Goal: Transaction & Acquisition: Download file/media

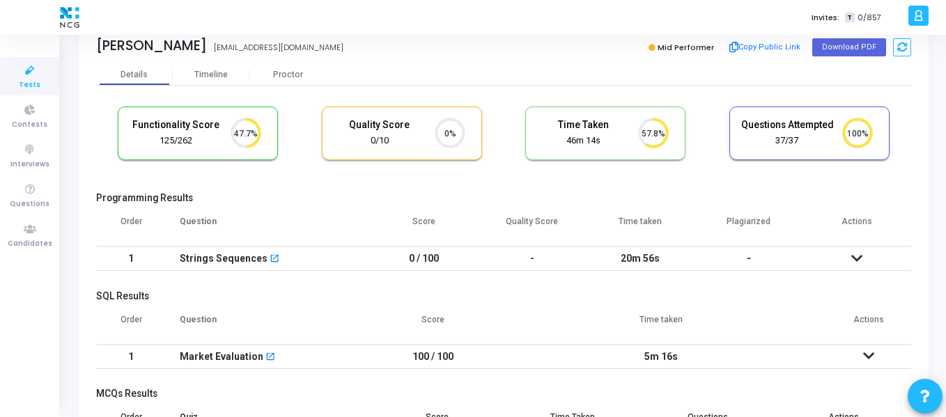
scroll to position [30, 0]
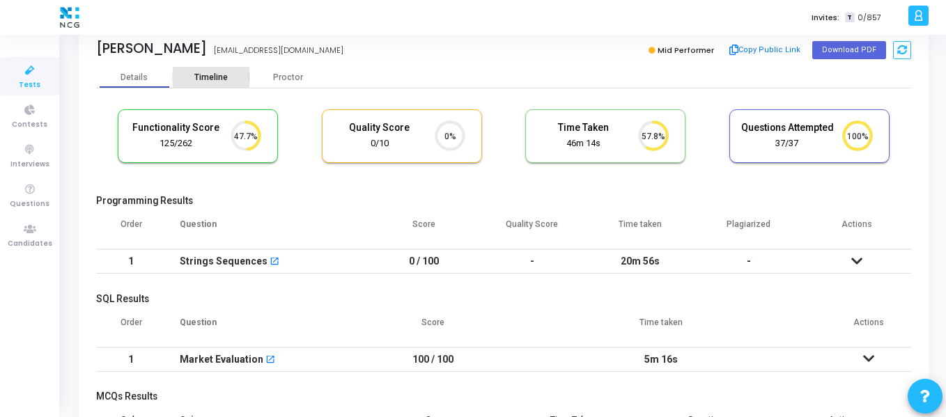
click at [206, 85] on div "Timeline" at bounding box center [211, 77] width 77 height 21
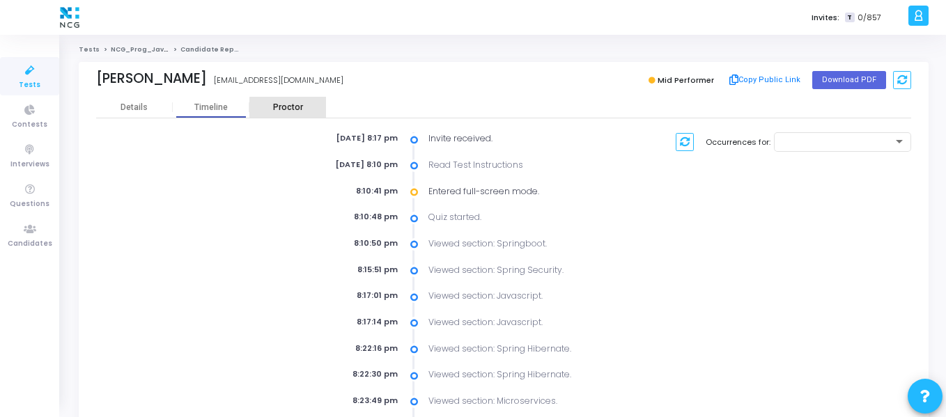
click at [291, 108] on div "Proctor" at bounding box center [287, 107] width 77 height 10
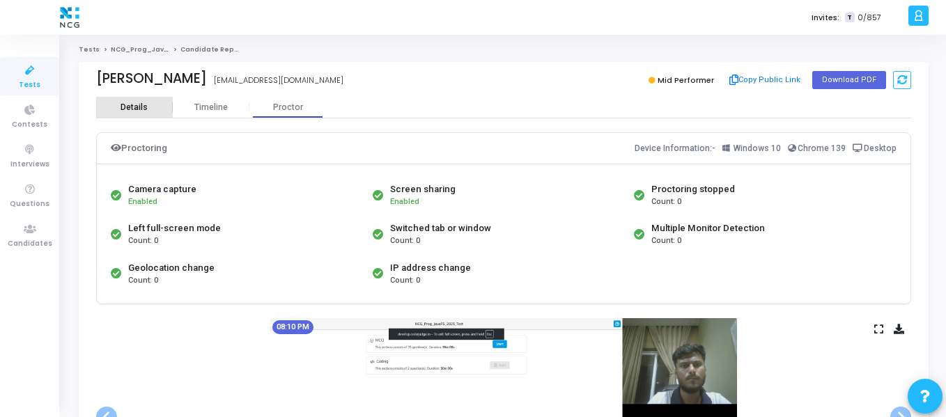
click at [136, 106] on div "Details" at bounding box center [134, 107] width 27 height 10
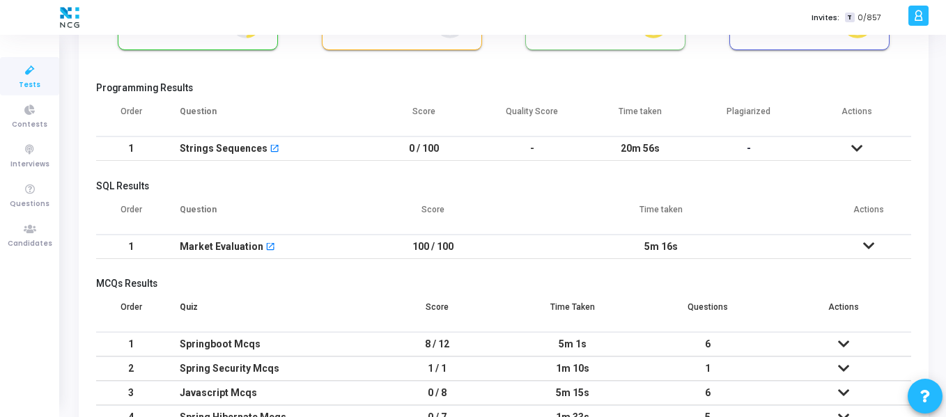
scroll to position [144, 0]
click at [866, 249] on icon at bounding box center [868, 245] width 11 height 10
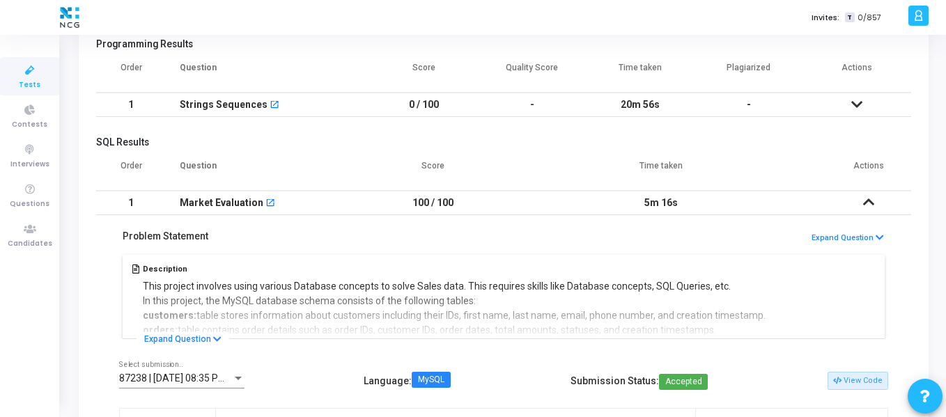
scroll to position [186, 0]
click at [861, 105] on icon at bounding box center [857, 105] width 11 height 10
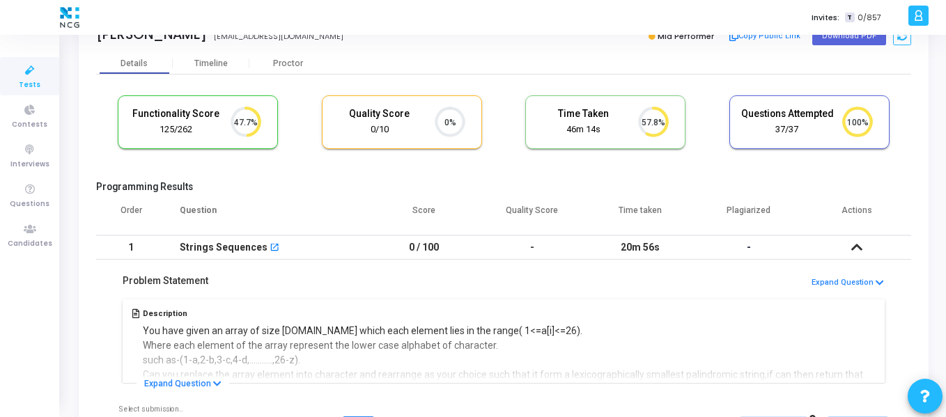
scroll to position [0, 0]
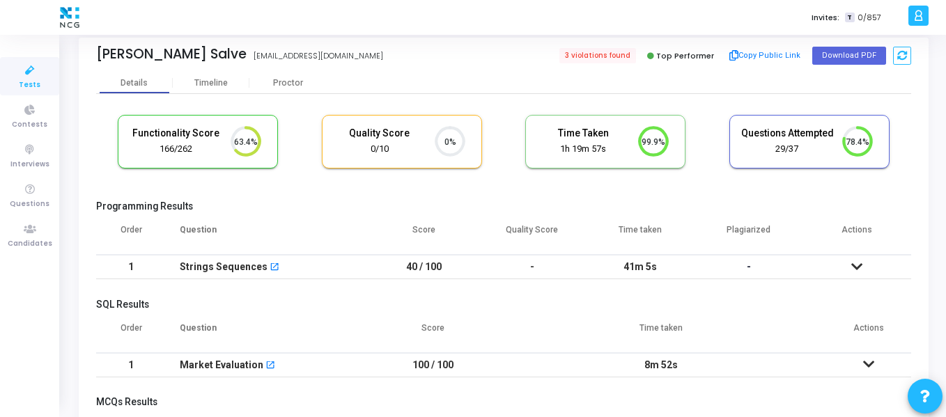
scroll to position [20, 0]
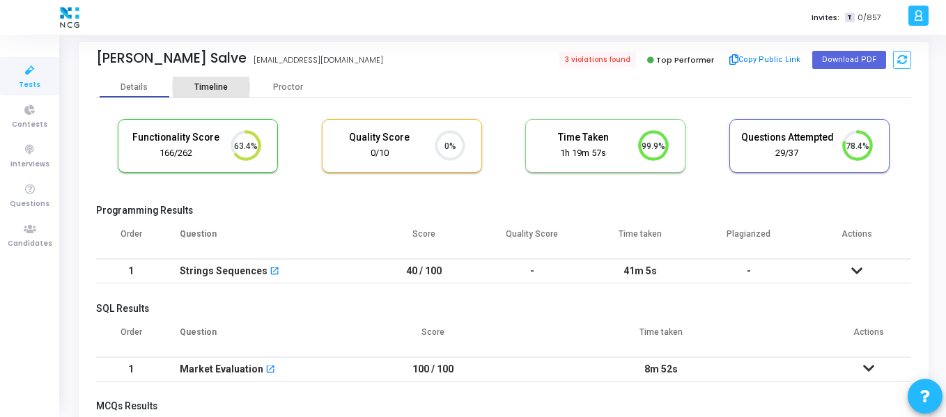
click at [218, 91] on div "Timeline" at bounding box center [210, 87] width 33 height 10
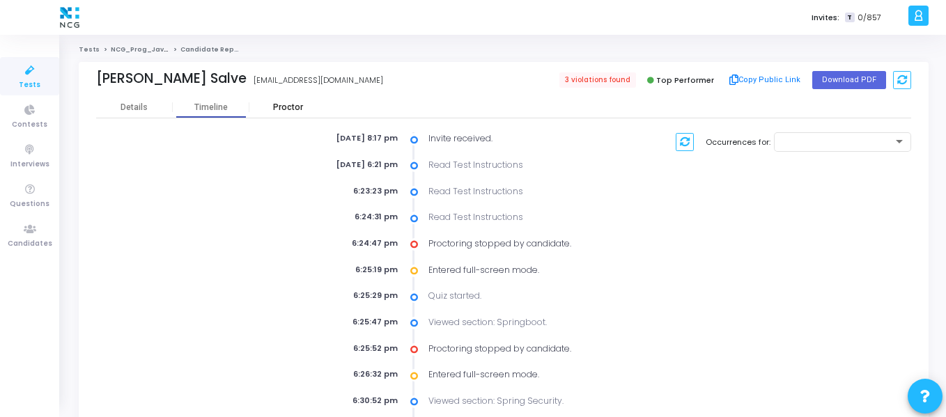
click at [289, 109] on div "Proctor" at bounding box center [287, 107] width 77 height 10
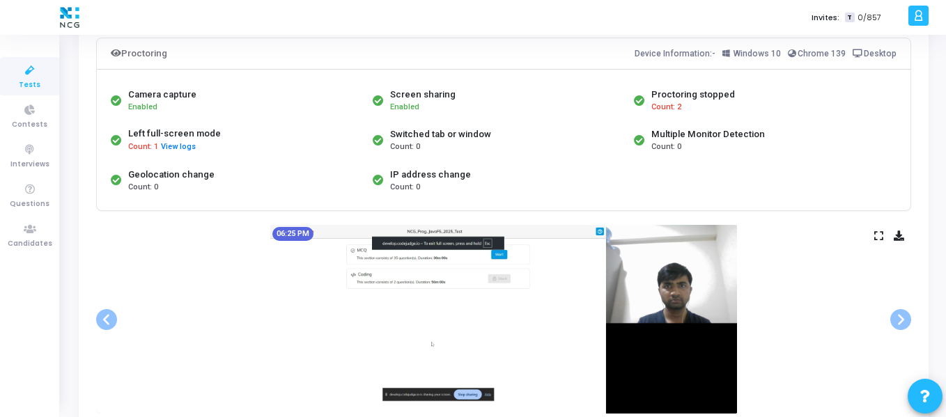
scroll to position [91, 0]
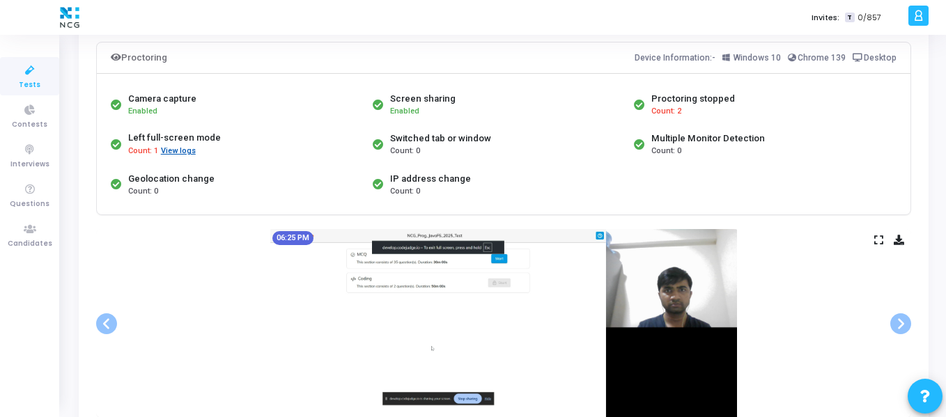
click at [187, 153] on button "View logs" at bounding box center [178, 151] width 36 height 13
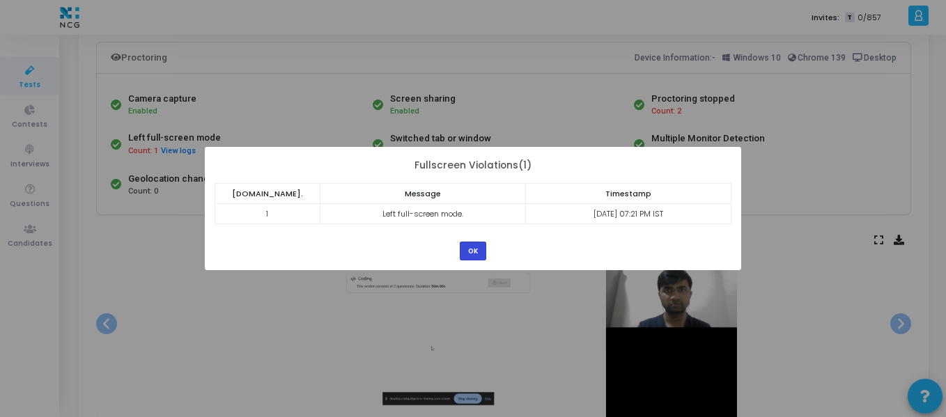
click at [474, 252] on button "OK" at bounding box center [473, 251] width 26 height 19
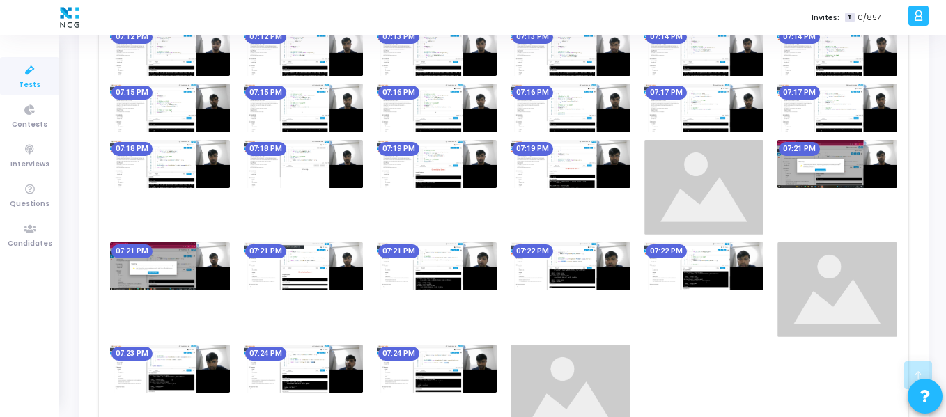
scroll to position [1571, 0]
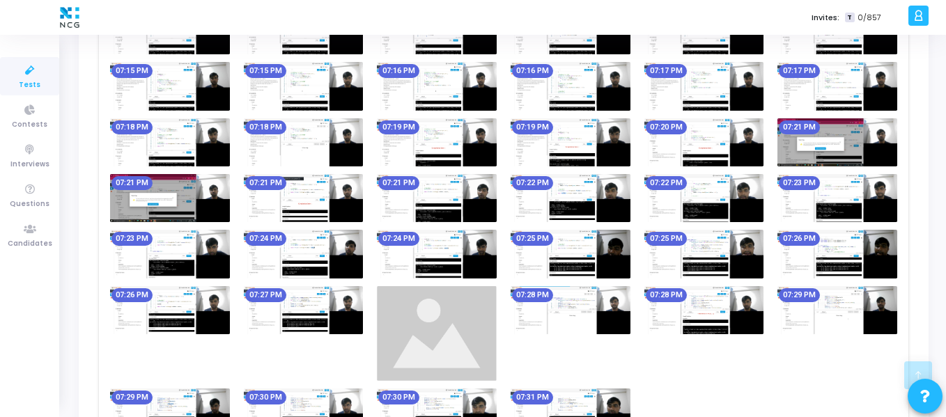
click at [176, 187] on img at bounding box center [170, 198] width 120 height 48
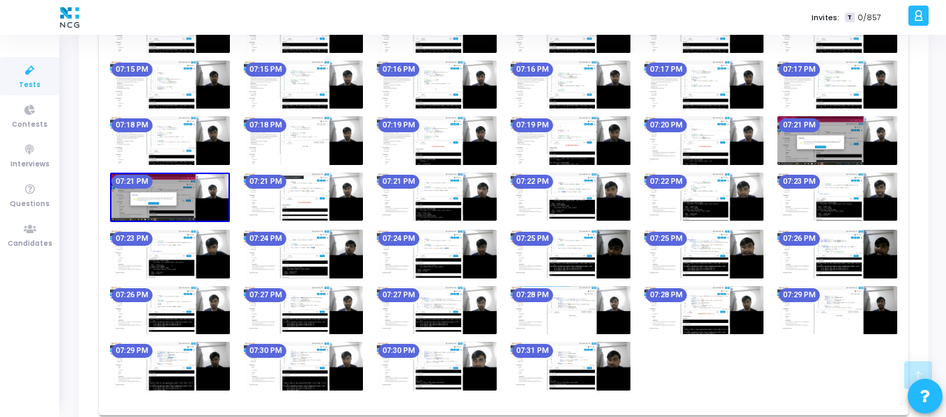
click at [692, 131] on img at bounding box center [705, 140] width 120 height 48
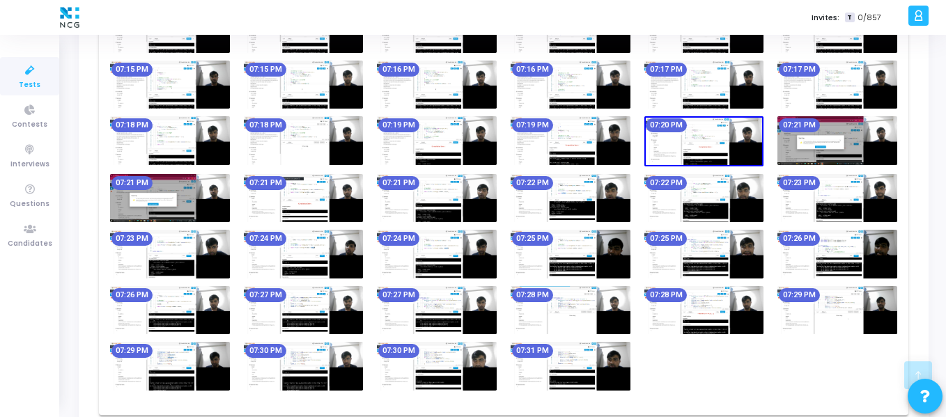
click at [692, 131] on img at bounding box center [705, 141] width 120 height 50
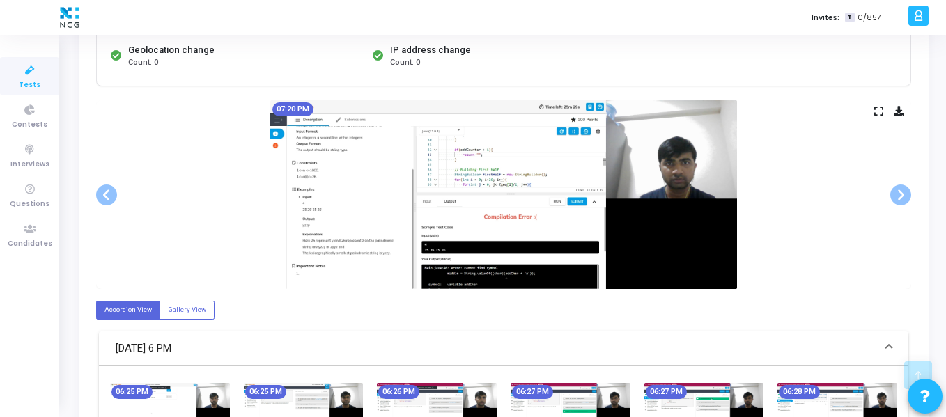
scroll to position [220, 0]
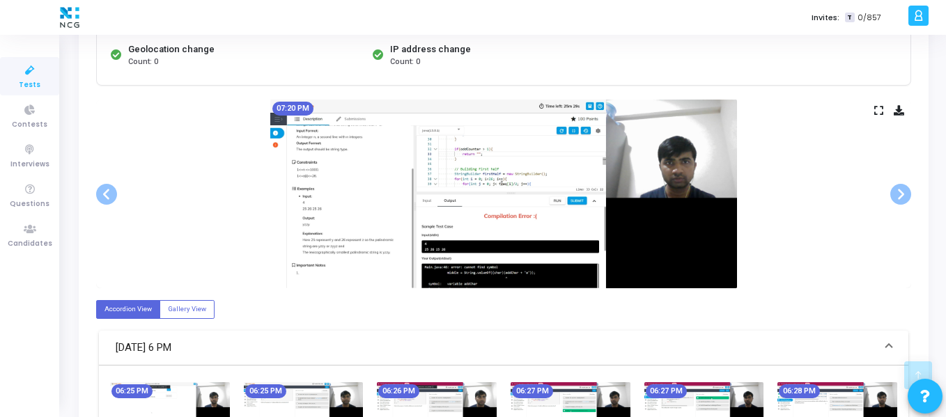
click at [557, 206] on img at bounding box center [503, 194] width 467 height 189
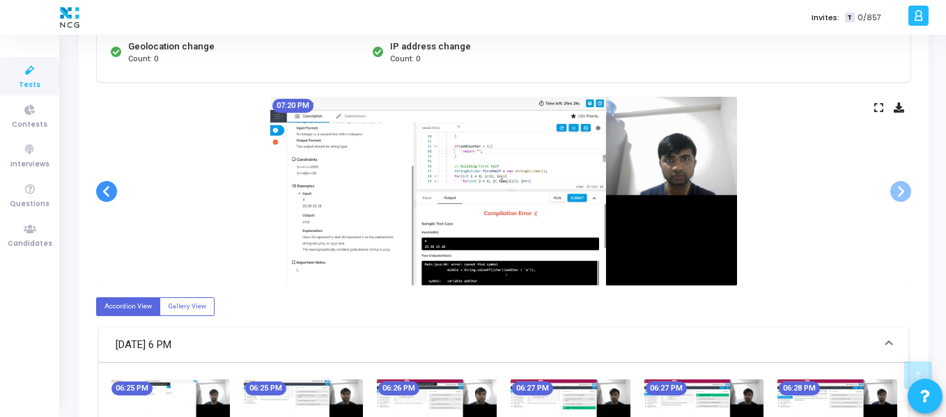
click at [105, 187] on span at bounding box center [106, 191] width 21 height 21
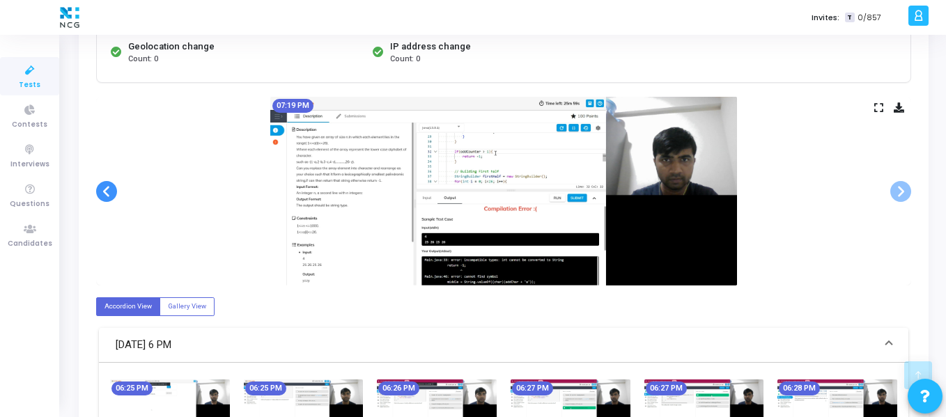
click at [105, 187] on span at bounding box center [106, 191] width 21 height 21
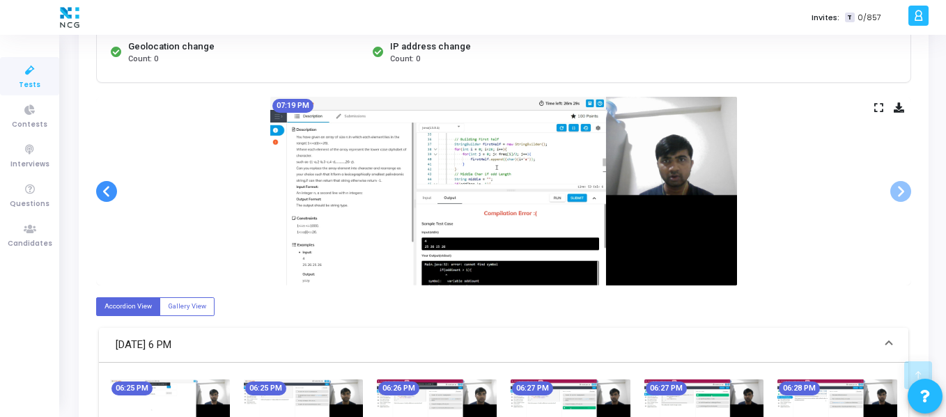
click at [105, 187] on span at bounding box center [106, 191] width 21 height 21
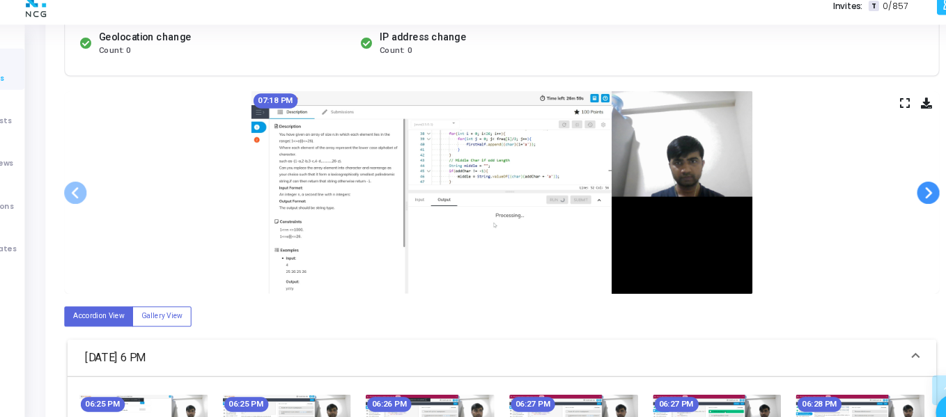
click at [893, 194] on span at bounding box center [901, 191] width 21 height 21
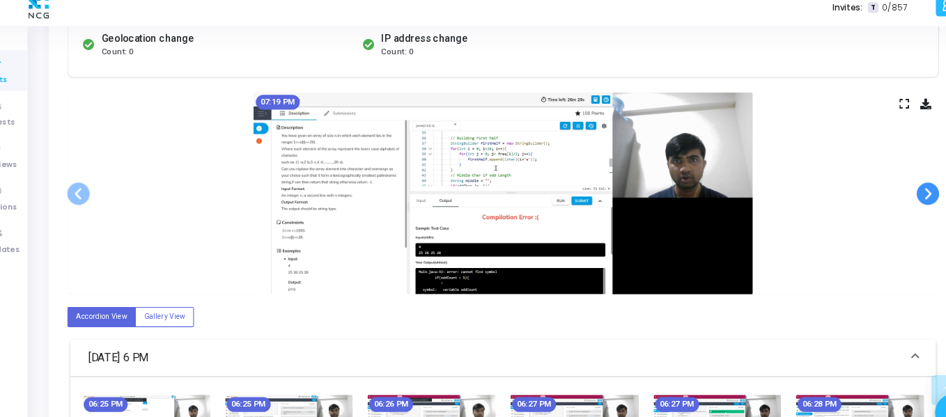
click at [894, 195] on span at bounding box center [901, 191] width 21 height 21
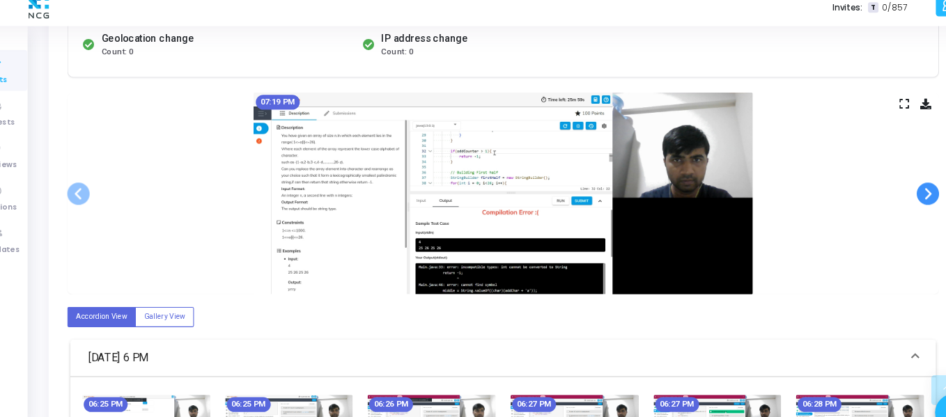
click at [894, 195] on span at bounding box center [901, 191] width 21 height 21
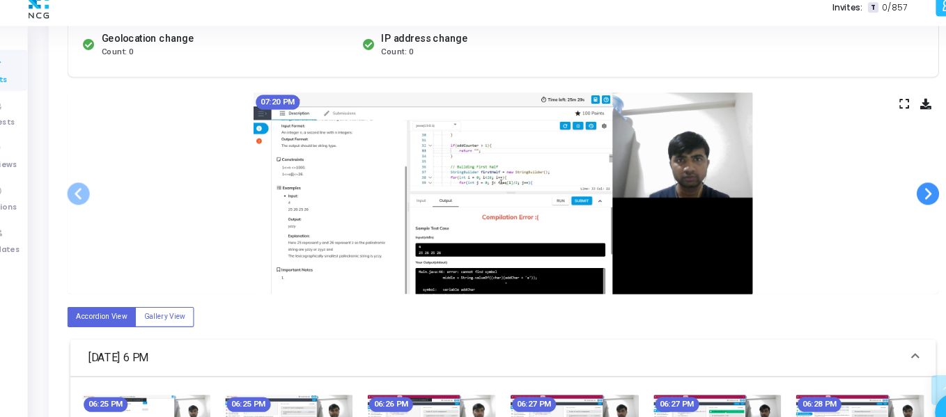
click at [894, 195] on span at bounding box center [901, 191] width 21 height 21
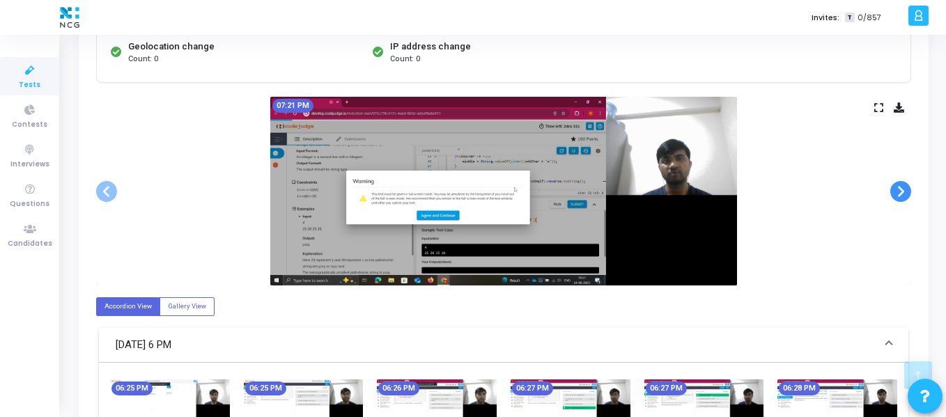
click at [902, 192] on span at bounding box center [901, 191] width 21 height 21
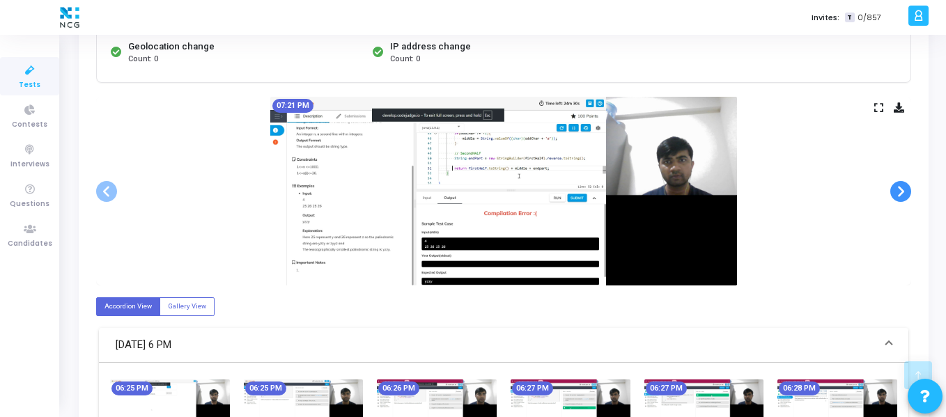
click at [902, 192] on span at bounding box center [901, 191] width 21 height 21
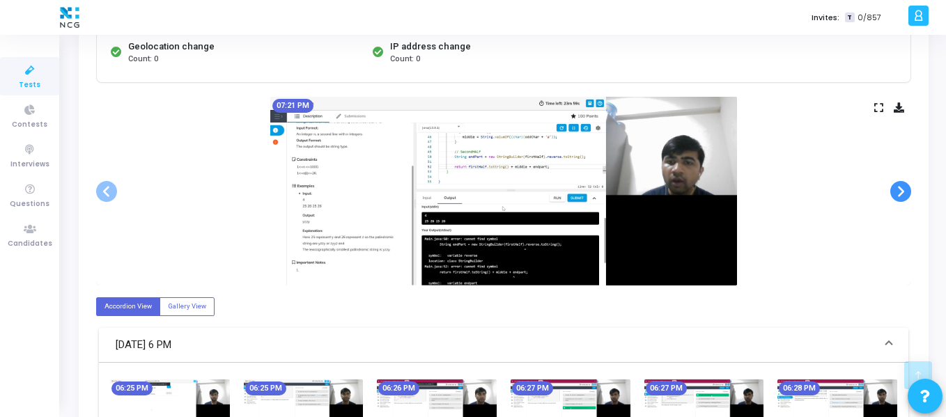
click at [902, 192] on span at bounding box center [901, 191] width 21 height 21
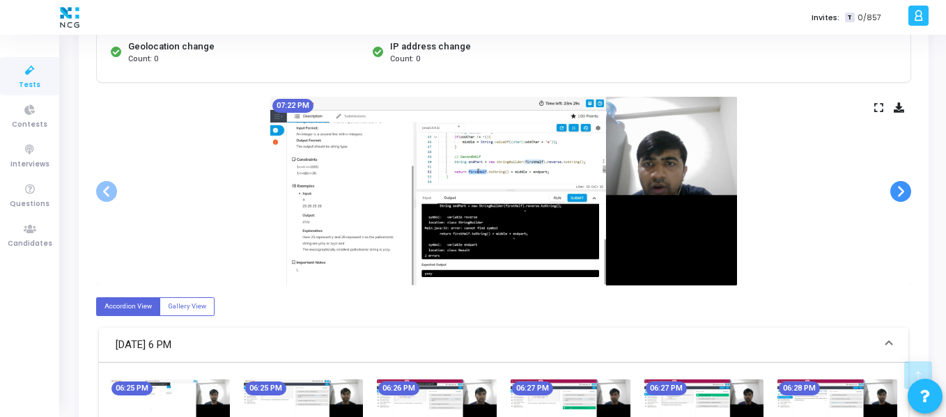
click at [902, 192] on span at bounding box center [901, 191] width 21 height 21
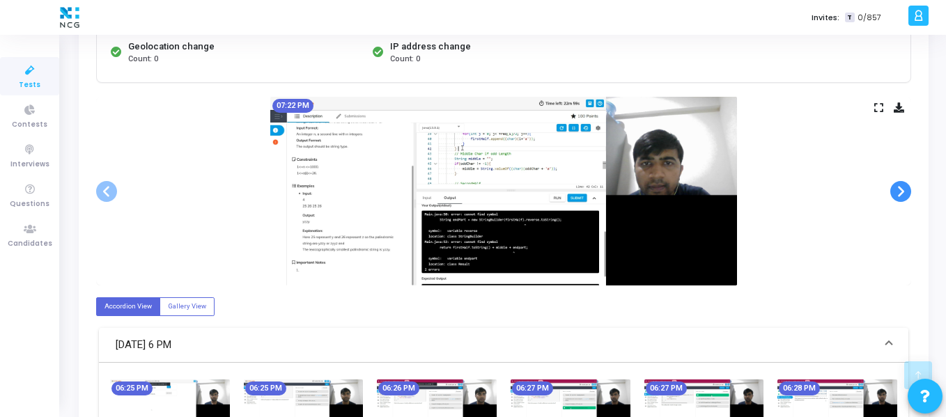
click at [902, 192] on span at bounding box center [901, 191] width 21 height 21
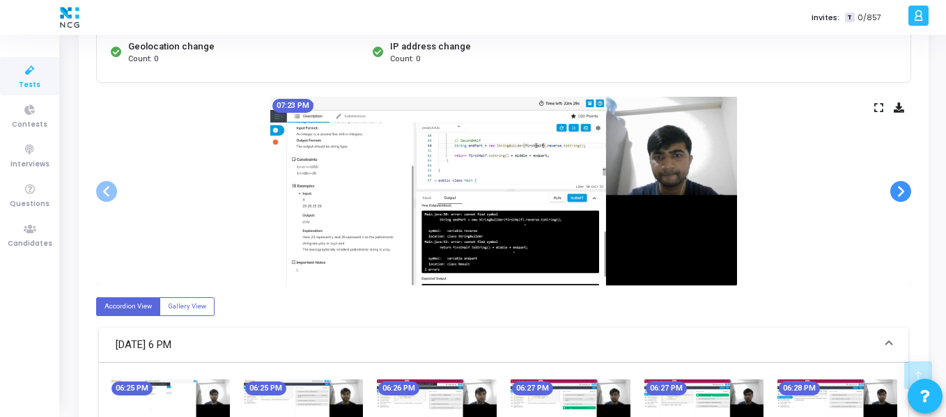
click at [902, 192] on span at bounding box center [901, 191] width 21 height 21
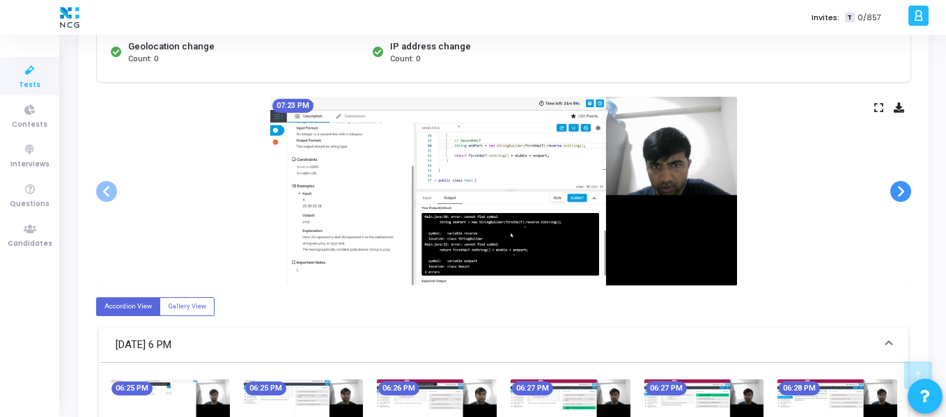
click at [902, 192] on span at bounding box center [901, 191] width 21 height 21
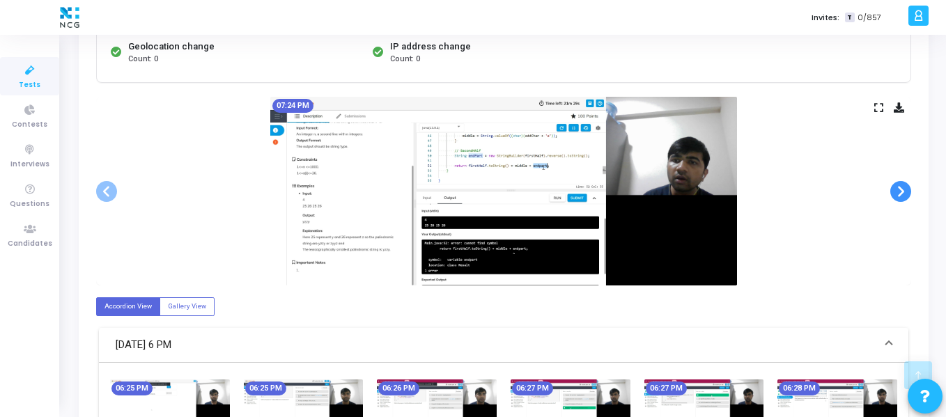
click at [902, 192] on span at bounding box center [901, 191] width 21 height 21
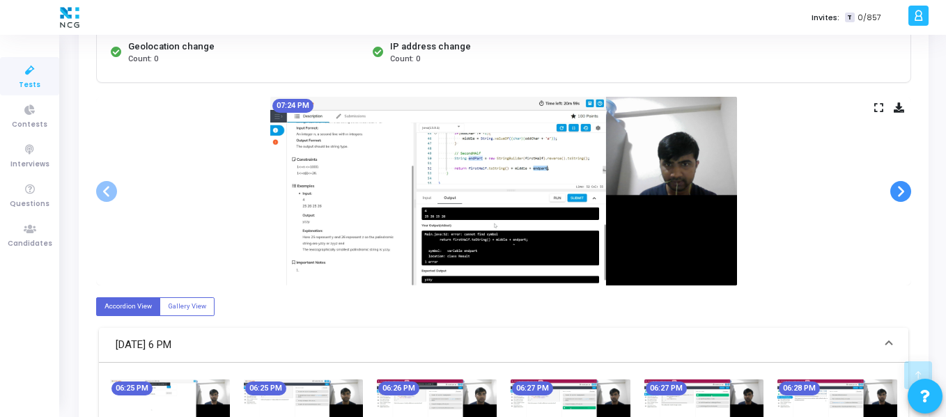
click at [902, 192] on span at bounding box center [901, 191] width 21 height 21
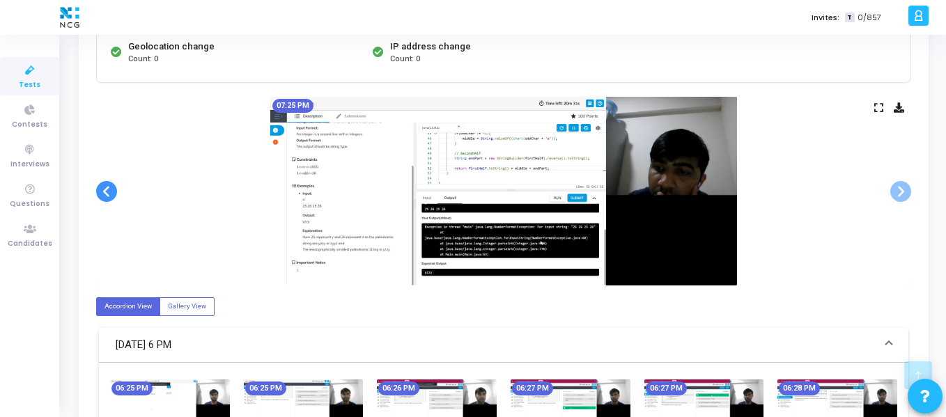
click at [107, 189] on span at bounding box center [106, 191] width 21 height 21
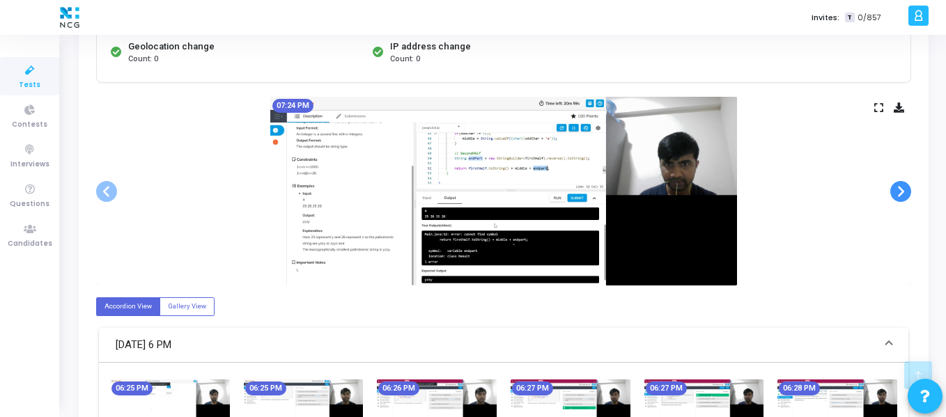
click at [894, 201] on span at bounding box center [901, 191] width 21 height 21
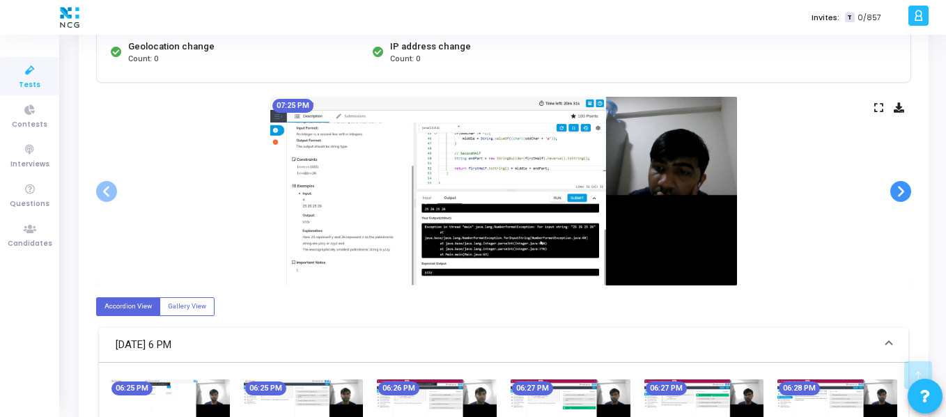
click at [894, 201] on span at bounding box center [901, 191] width 21 height 21
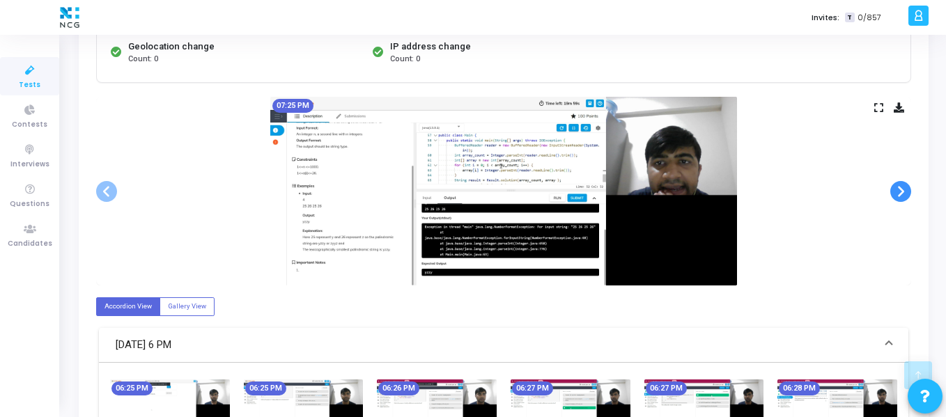
click at [894, 201] on span at bounding box center [901, 191] width 21 height 21
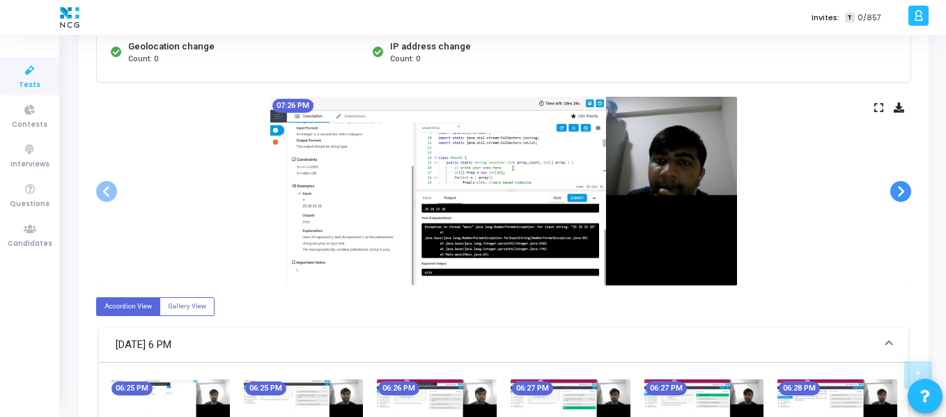
click at [894, 201] on span at bounding box center [901, 191] width 21 height 21
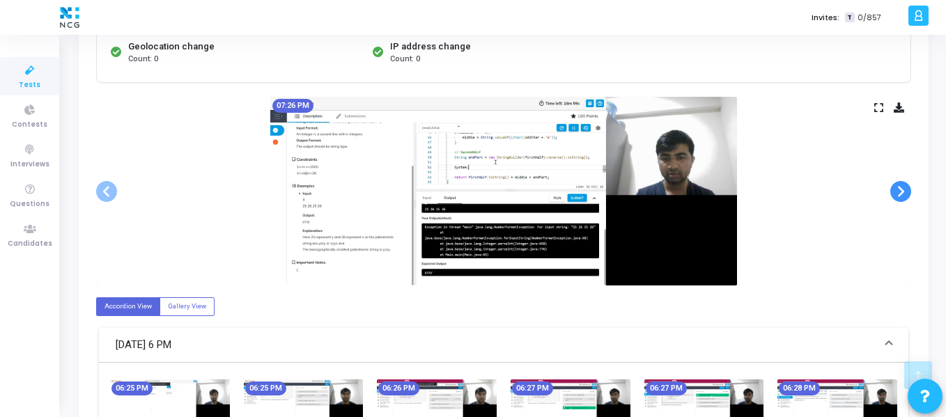
click at [894, 201] on span at bounding box center [901, 191] width 21 height 21
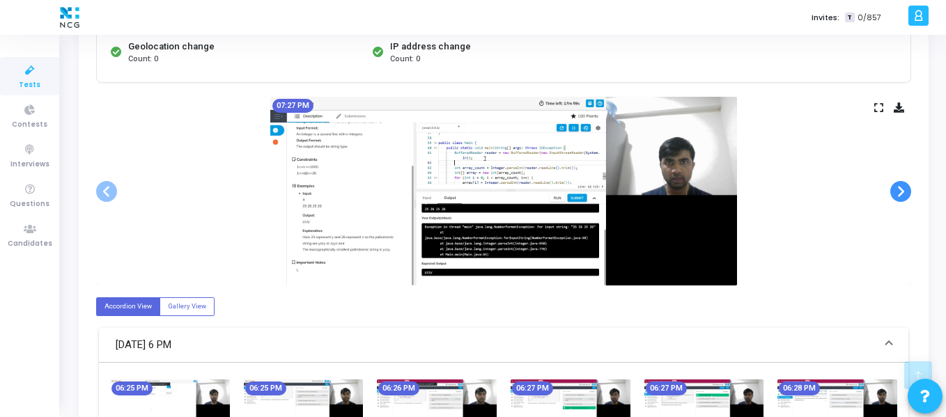
click at [894, 201] on span at bounding box center [901, 191] width 21 height 21
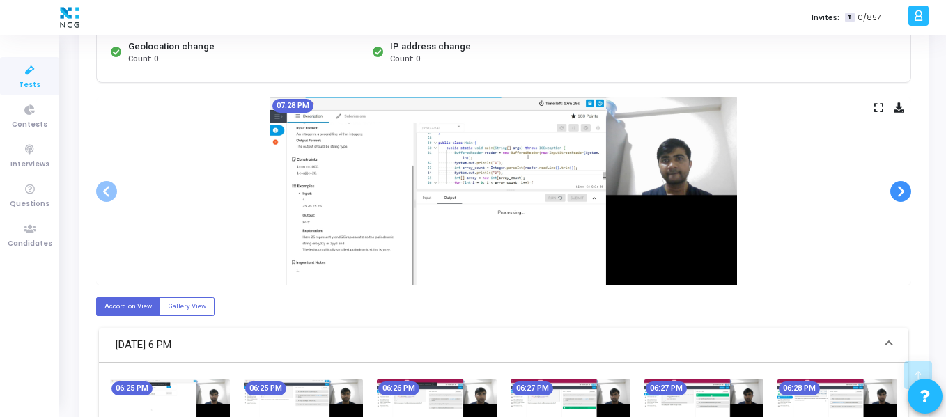
click at [894, 201] on span at bounding box center [901, 191] width 21 height 21
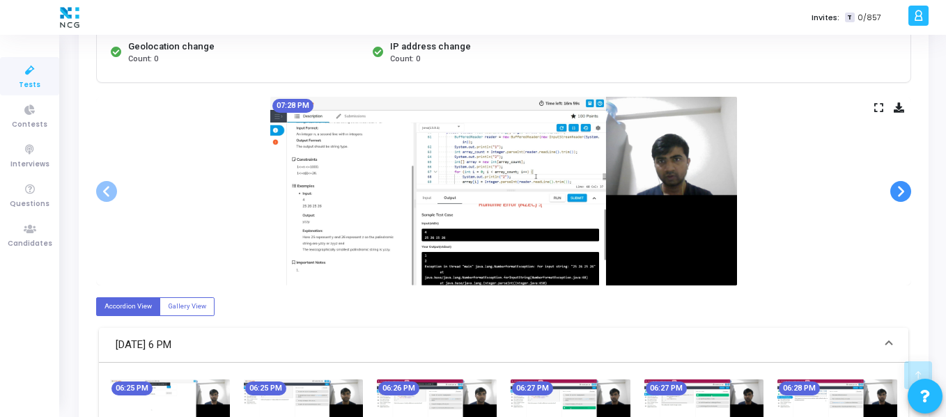
click at [894, 201] on span at bounding box center [901, 191] width 21 height 21
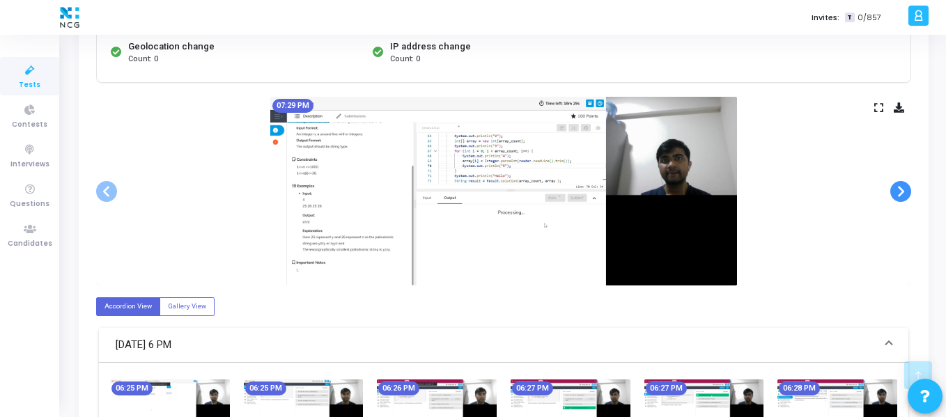
click at [894, 201] on span at bounding box center [901, 191] width 21 height 21
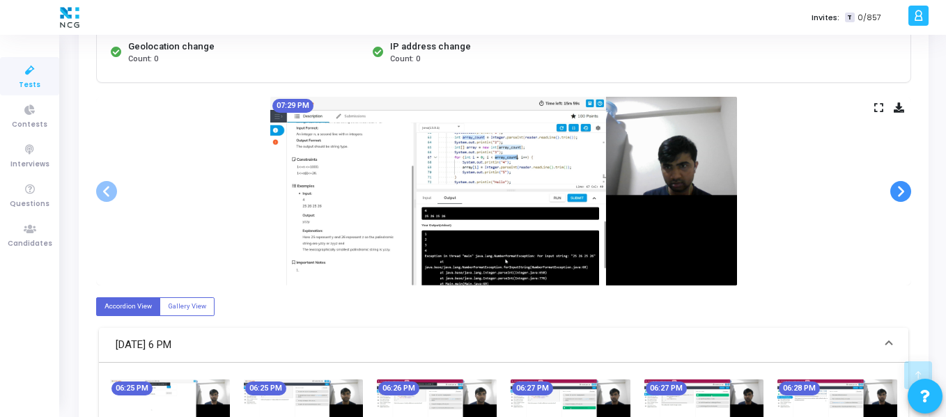
click at [894, 201] on span at bounding box center [901, 191] width 21 height 21
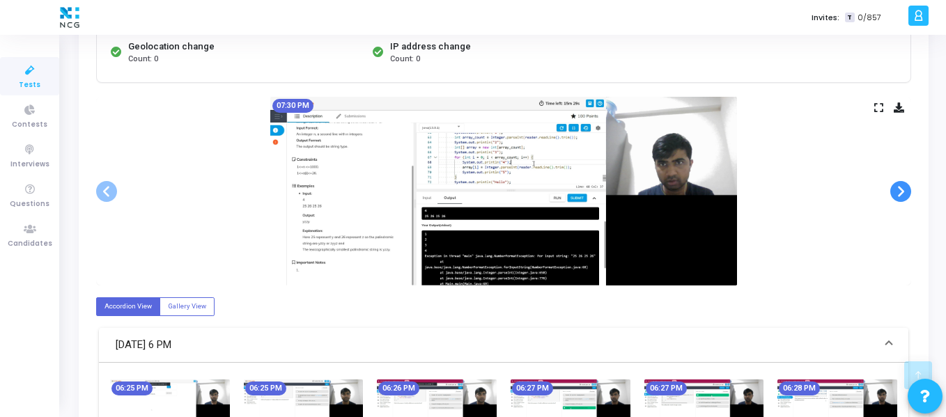
click at [894, 201] on span at bounding box center [901, 191] width 21 height 21
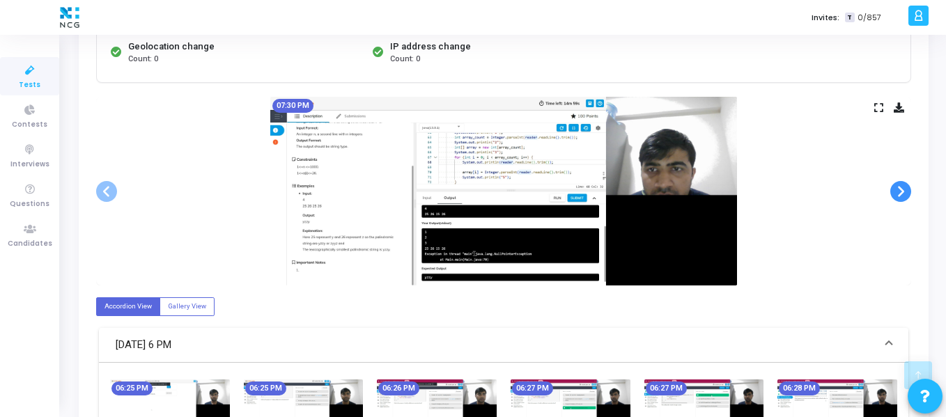
click at [894, 201] on span at bounding box center [901, 191] width 21 height 21
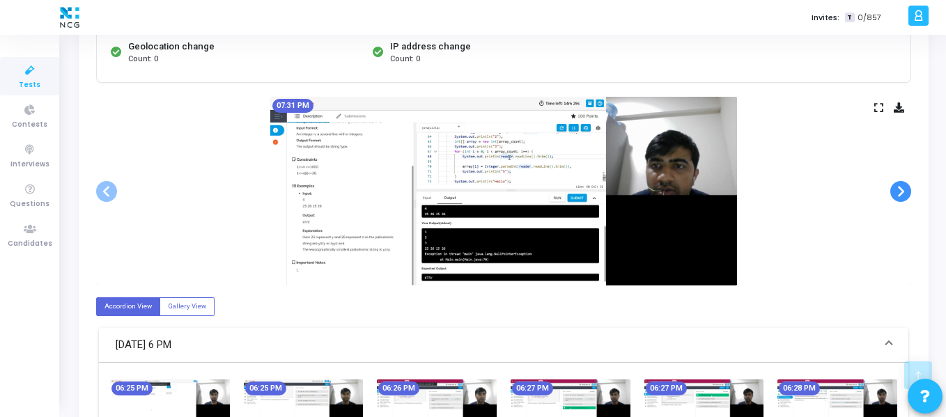
click at [894, 201] on span at bounding box center [901, 191] width 21 height 21
click at [905, 192] on span at bounding box center [901, 191] width 21 height 21
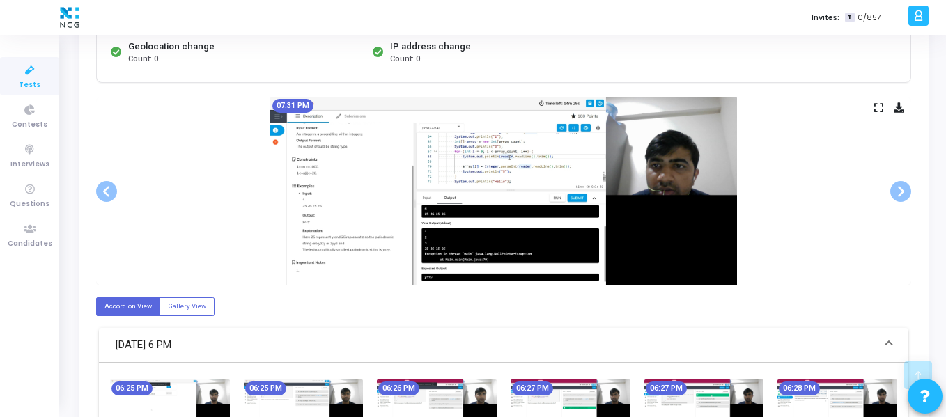
drag, startPoint x: 905, startPoint y: 192, endPoint x: 647, endPoint y: 219, distance: 260.0
click at [647, 219] on img at bounding box center [503, 191] width 467 height 189
click at [903, 194] on span at bounding box center [901, 191] width 21 height 21
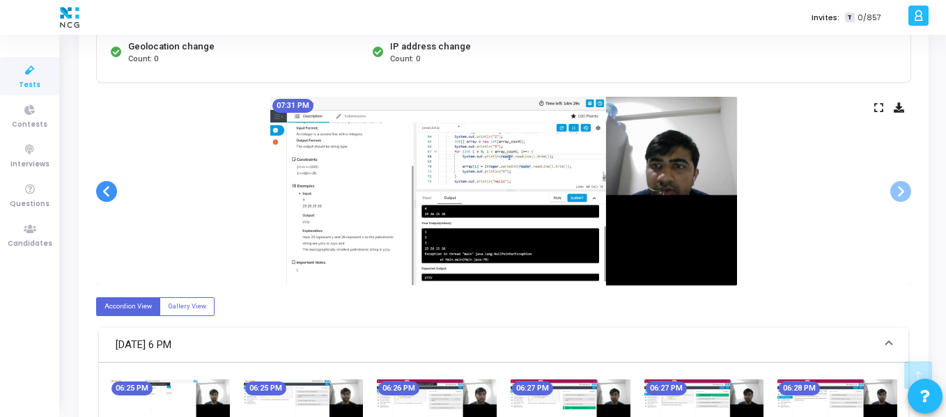
click at [112, 190] on span at bounding box center [106, 191] width 21 height 21
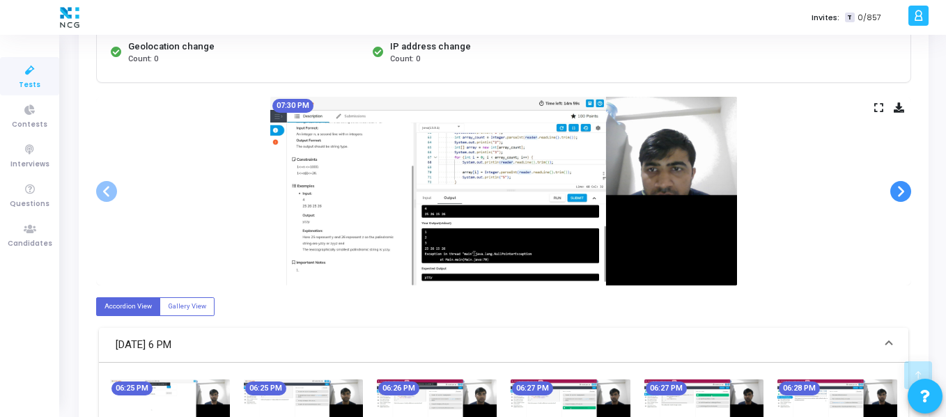
click at [897, 190] on span at bounding box center [901, 191] width 21 height 21
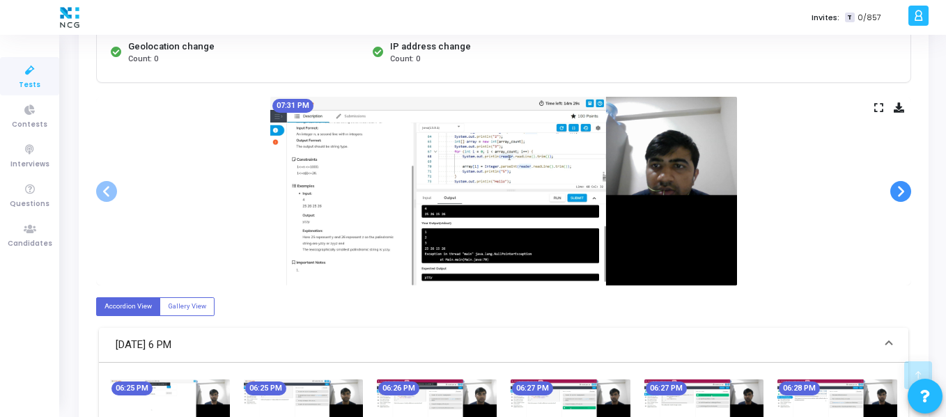
click at [897, 190] on span at bounding box center [901, 191] width 21 height 21
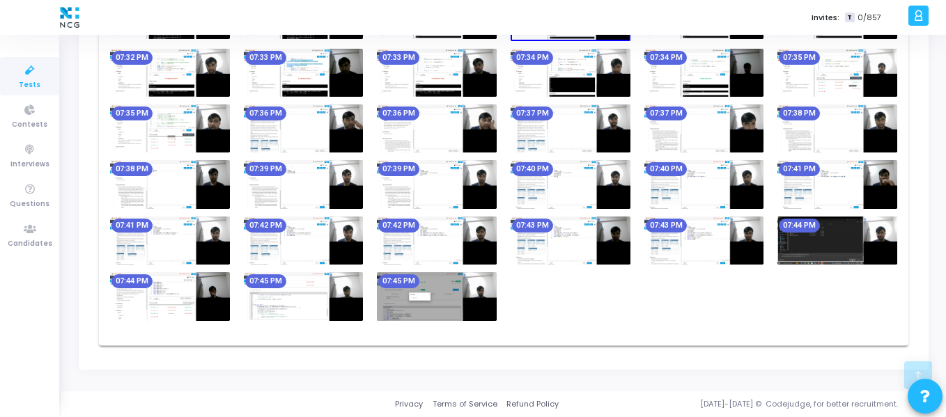
scroll to position [1921, 0]
click at [461, 291] on img at bounding box center [437, 296] width 120 height 48
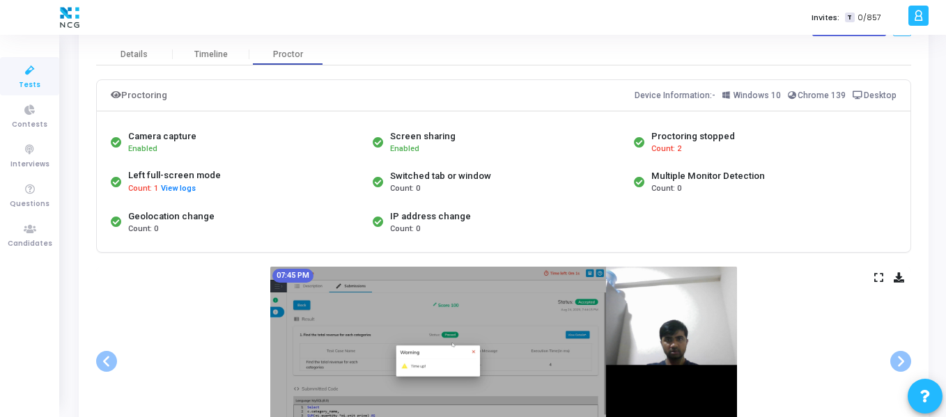
scroll to position [0, 0]
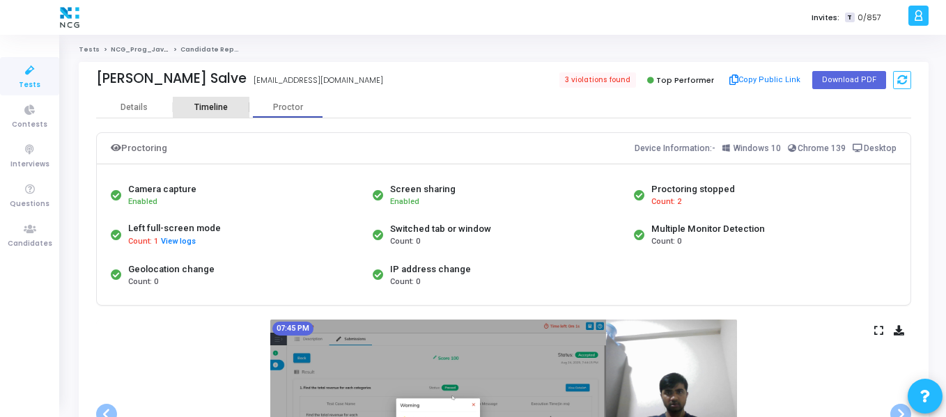
click at [215, 102] on div "Timeline" at bounding box center [210, 107] width 33 height 10
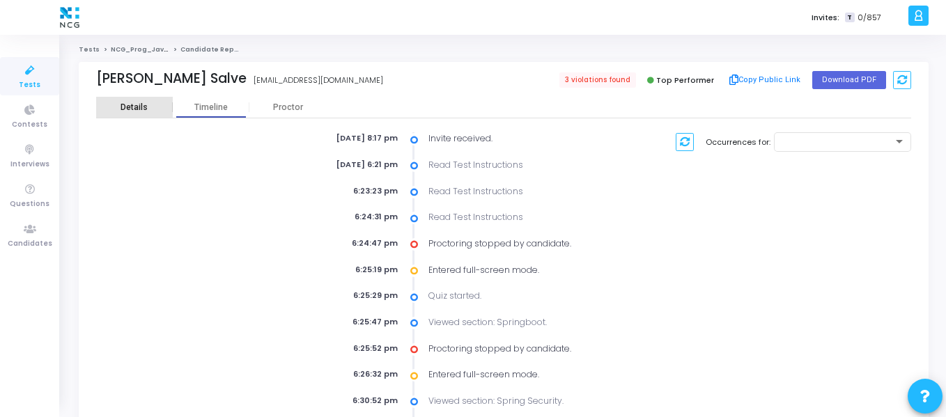
click at [132, 107] on div "Details" at bounding box center [134, 107] width 27 height 10
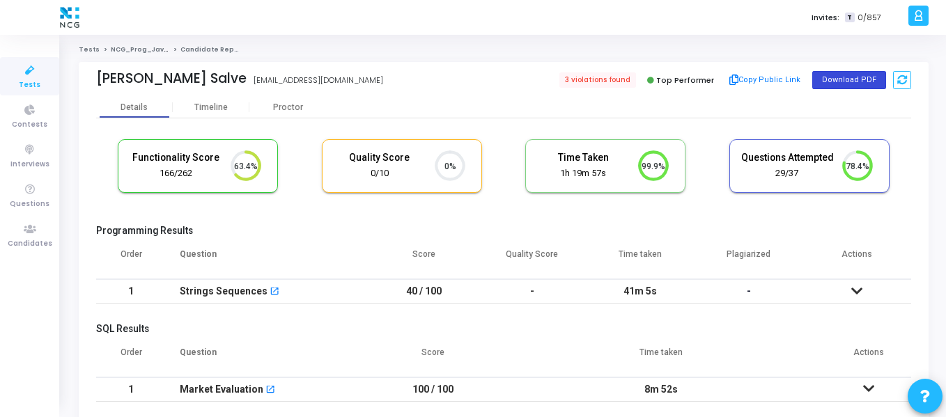
click at [843, 73] on button "Download PDF" at bounding box center [850, 80] width 74 height 18
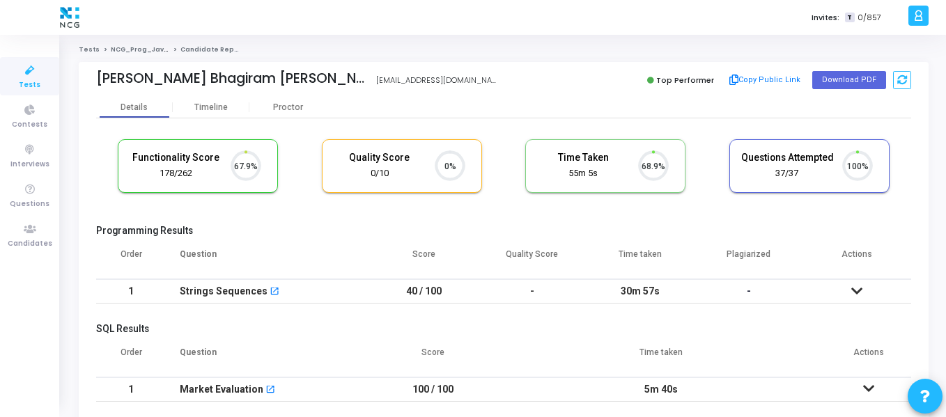
scroll to position [29, 36]
click at [836, 79] on button "Download PDF" at bounding box center [850, 80] width 74 height 18
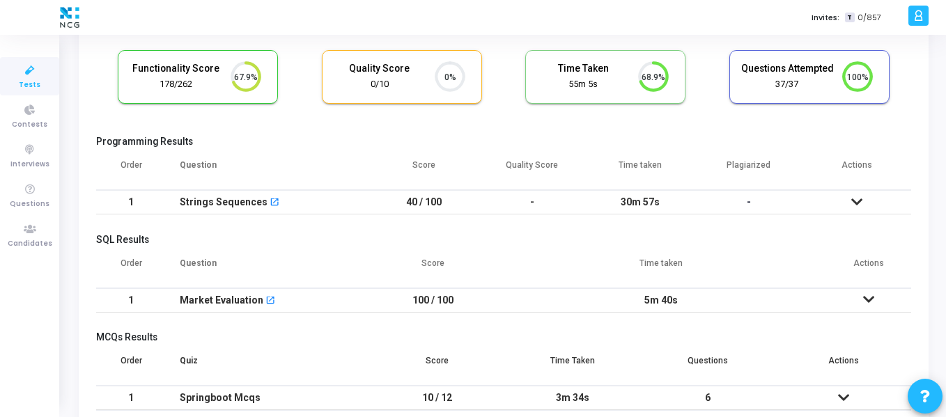
scroll to position [0, 0]
